Goal: Ask a question

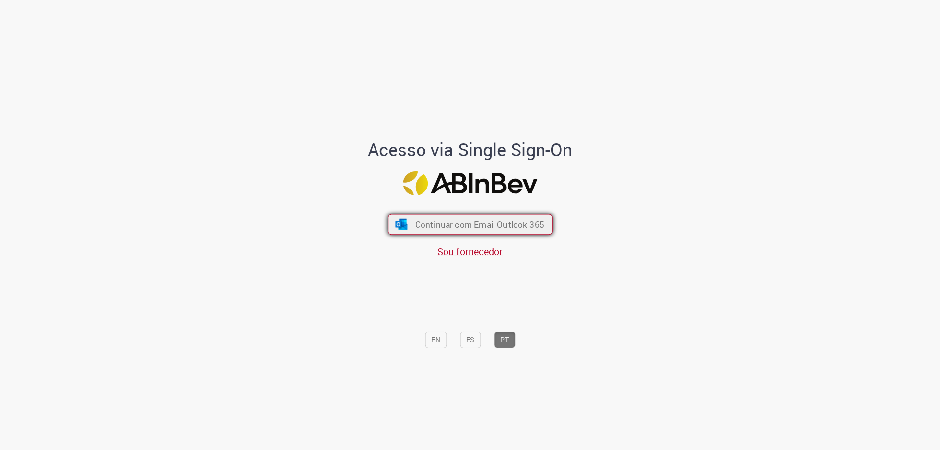
click at [441, 228] on span "Continuar com Email Outlook 365" at bounding box center [479, 224] width 129 height 11
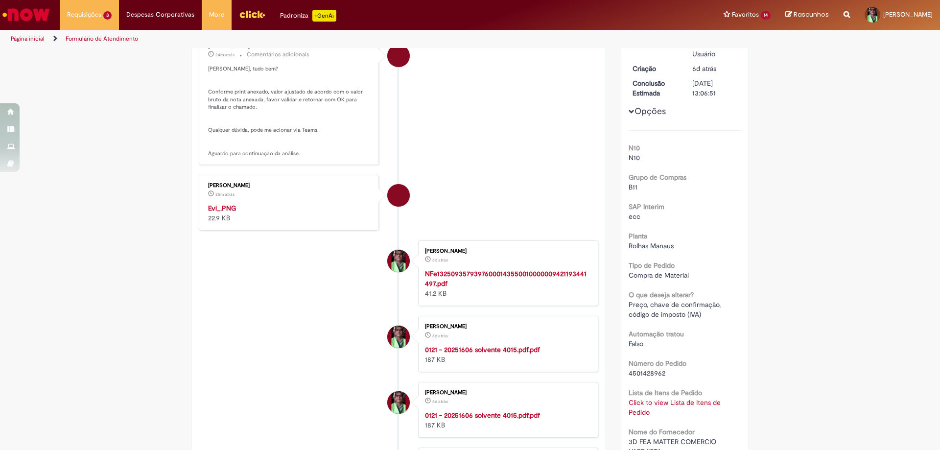
scroll to position [196, 0]
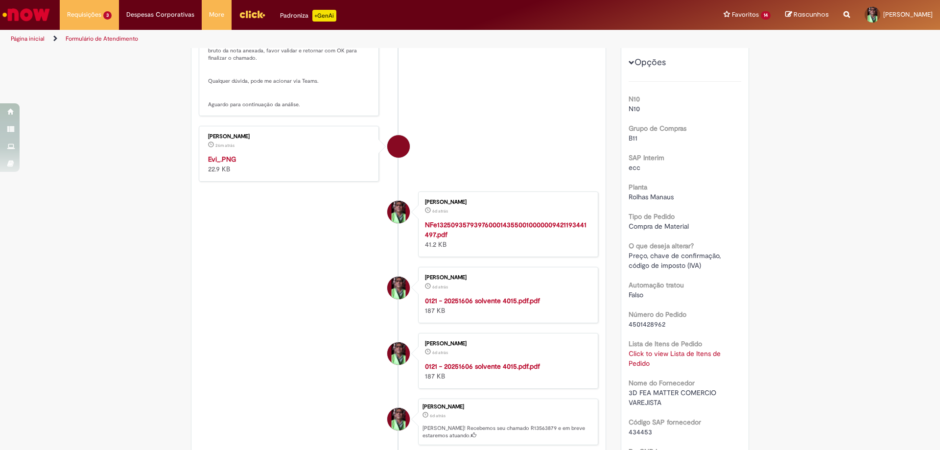
click at [644, 325] on span "4501428962" at bounding box center [647, 324] width 37 height 9
click at [635, 324] on span "4501428962" at bounding box center [647, 324] width 37 height 9
copy span "4501428962"
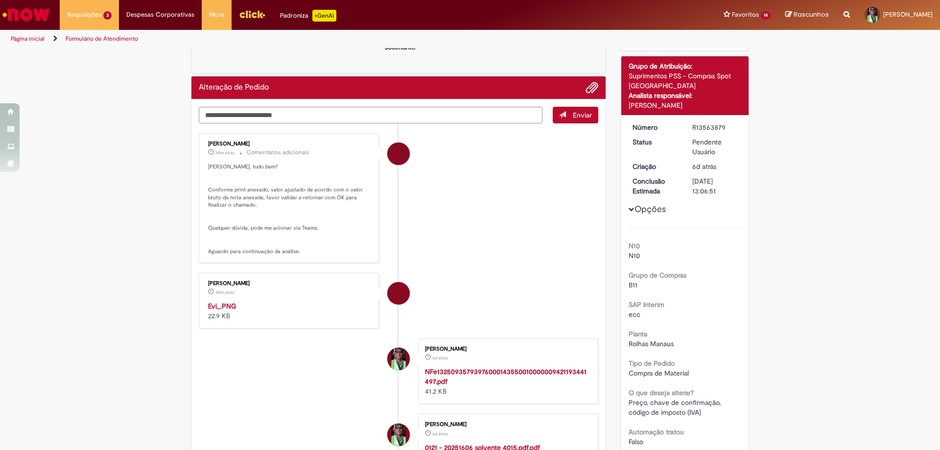
scroll to position [0, 0]
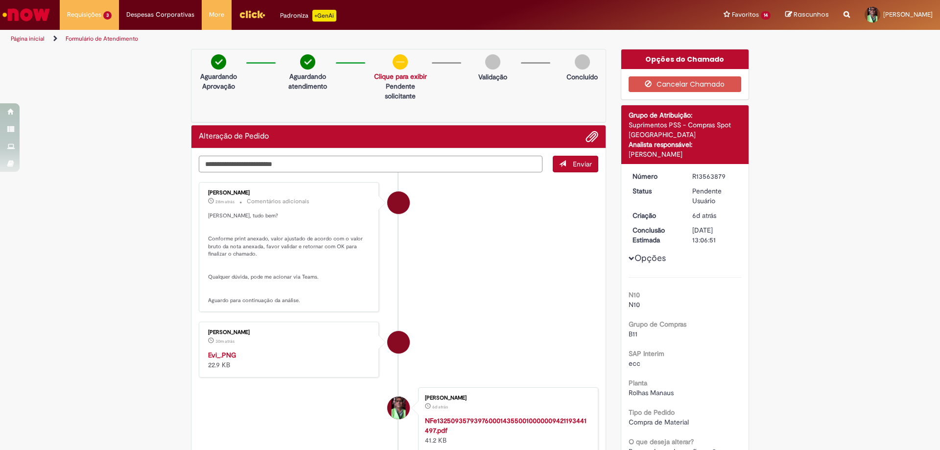
click at [274, 160] on textarea "Digite sua mensagem aqui..." at bounding box center [371, 164] width 344 height 17
type textarea "**********"
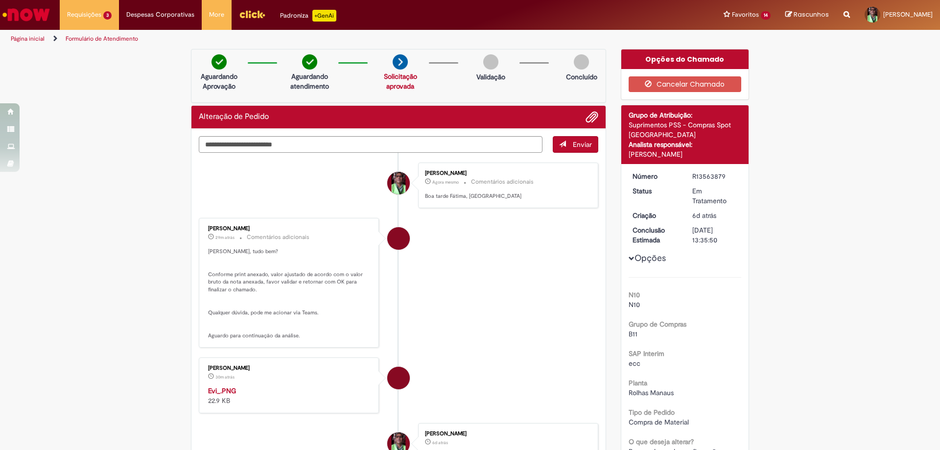
click at [32, 39] on link "Página inicial" at bounding box center [28, 39] width 34 height 8
